Goal: Task Accomplishment & Management: Manage account settings

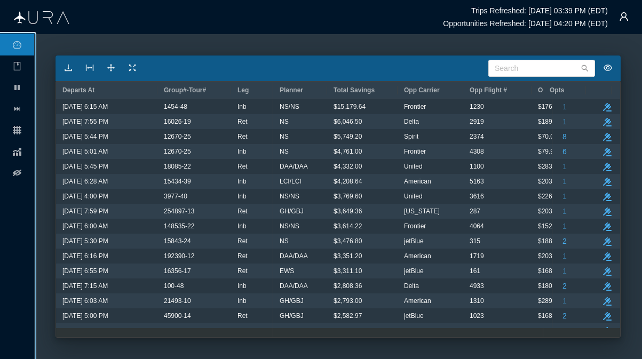
click at [5, 260] on ul "pause grid chart eye-off" at bounding box center [17, 196] width 34 height 325
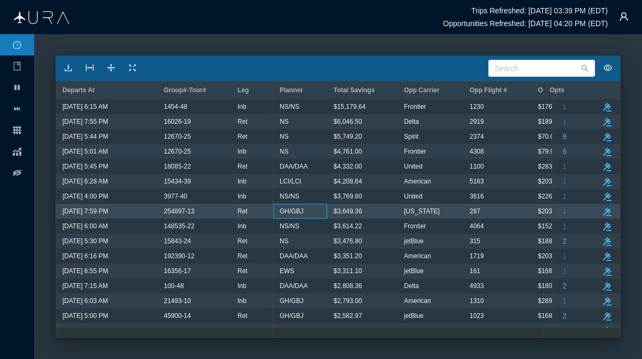
click at [308, 214] on div "GH/GBJ" at bounding box center [299, 211] width 41 height 14
click at [601, 208] on button "take-action" at bounding box center [607, 211] width 13 height 13
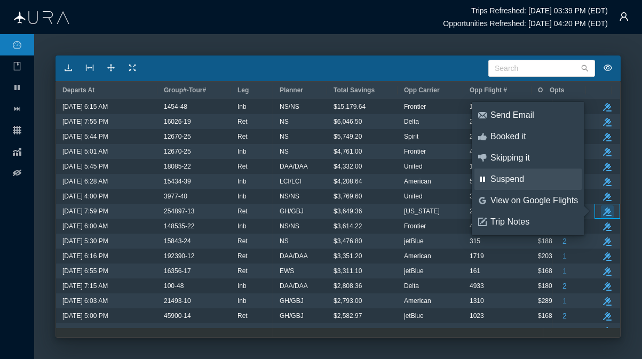
click at [515, 181] on div "Suspend" at bounding box center [533, 179] width 87 height 12
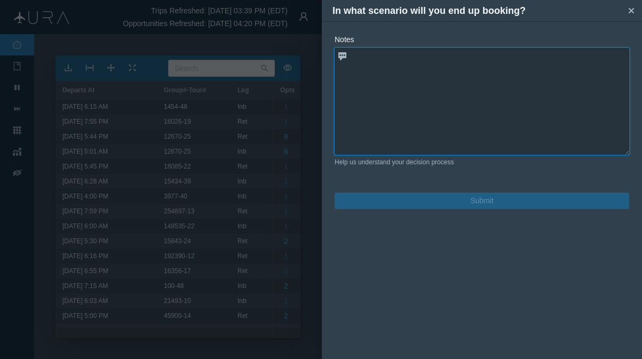
click at [368, 59] on textarea at bounding box center [481, 101] width 294 height 107
drag, startPoint x: 368, startPoint y: 59, endPoint x: 311, endPoint y: 102, distance: 71.2
paste textarea "AS 287 X 12JUN 5 EWRLAX DK1 759P1107P"
type textarea "AS 287 X 12JUN 5 EWRLAX DK1 759P1107P is on request"
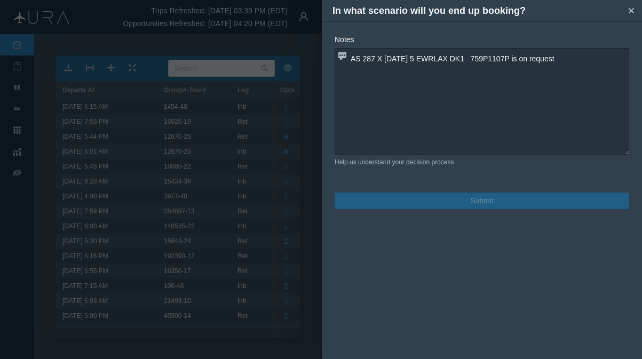
click at [457, 195] on button "Submit" at bounding box center [481, 201] width 294 height 17
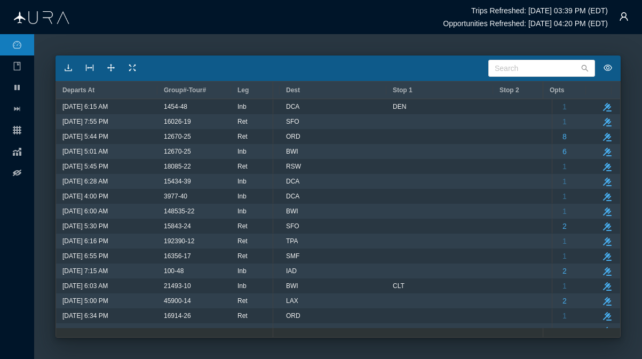
scroll to position [0, 437]
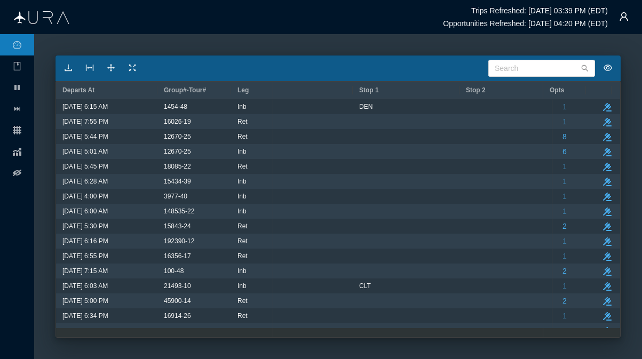
click at [67, 330] on div at bounding box center [164, 332] width 217 height 9
click at [67, 331] on div at bounding box center [164, 332] width 217 height 9
click at [66, 334] on div at bounding box center [164, 332] width 217 height 9
click at [67, 333] on div at bounding box center [164, 332] width 217 height 9
click at [66, 333] on div at bounding box center [164, 332] width 217 height 9
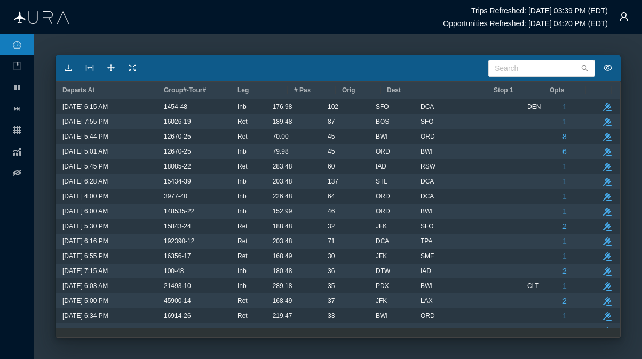
scroll to position [0, 0]
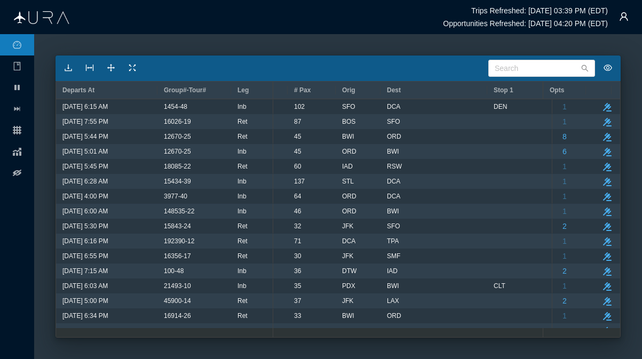
click at [67, 332] on div at bounding box center [164, 332] width 217 height 9
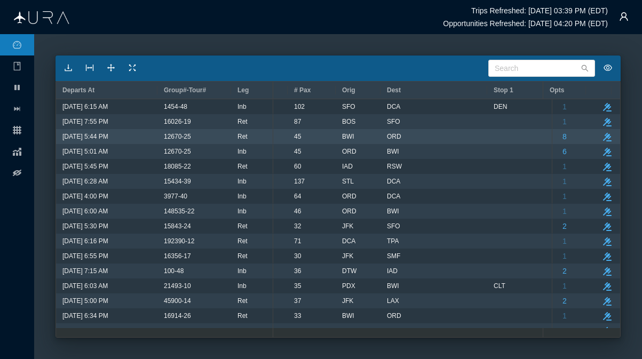
click at [204, 133] on div "12670-25" at bounding box center [194, 137] width 61 height 14
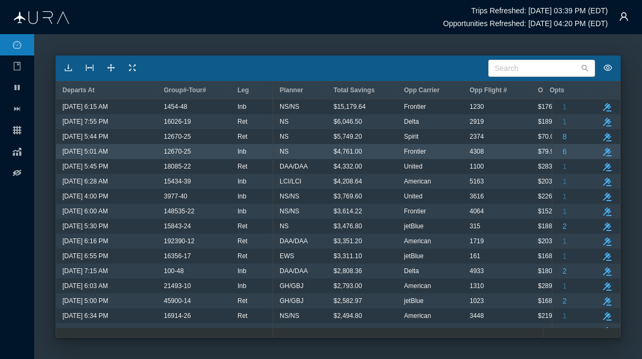
click at [322, 153] on div "NS" at bounding box center [300, 151] width 54 height 15
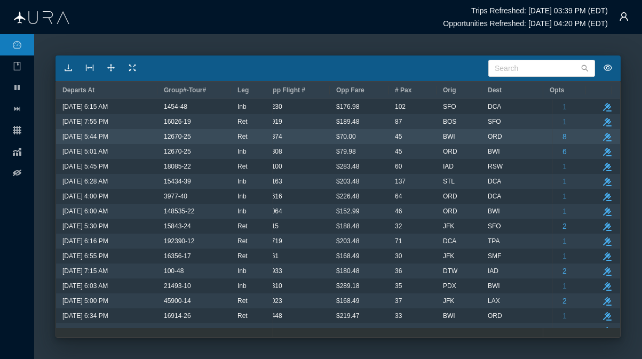
click at [254, 137] on div "Ret" at bounding box center [251, 137] width 29 height 14
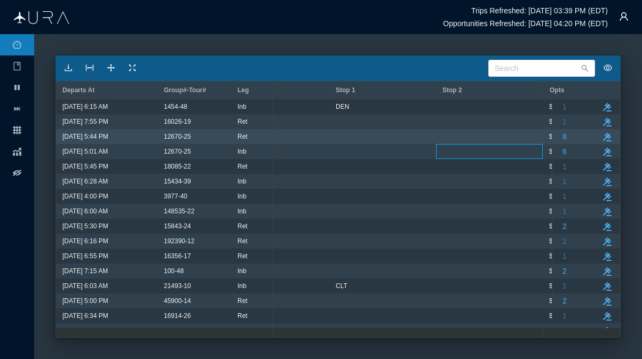
scroll to position [0, 460]
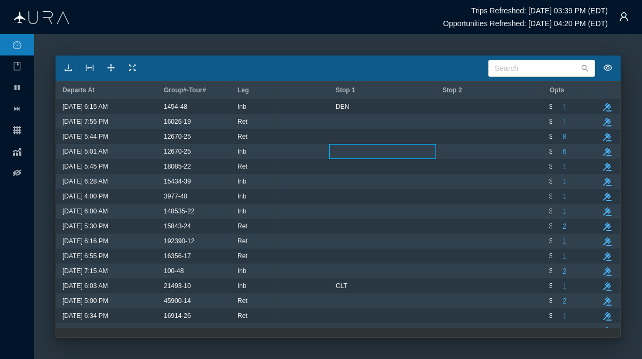
click at [57, 15] on img at bounding box center [41, 17] width 55 height 13
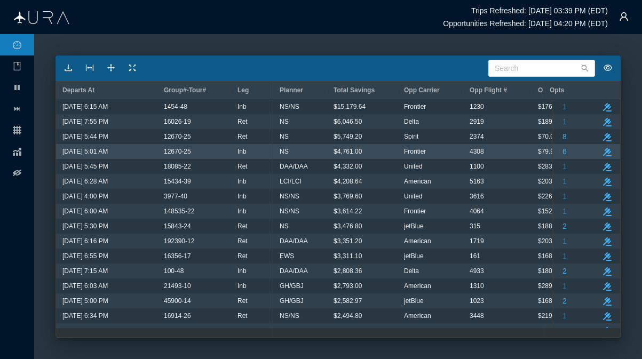
click at [311, 153] on div "NS" at bounding box center [299, 152] width 41 height 14
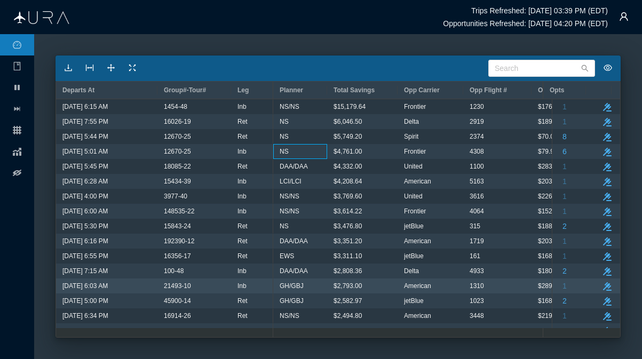
click at [291, 286] on span "GH/GBJ" at bounding box center [291, 286] width 24 height 14
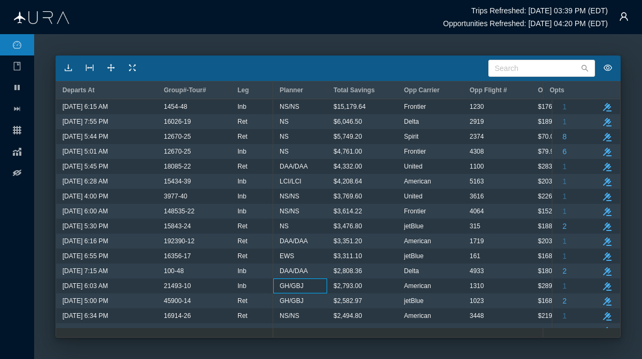
scroll to position [68, 0]
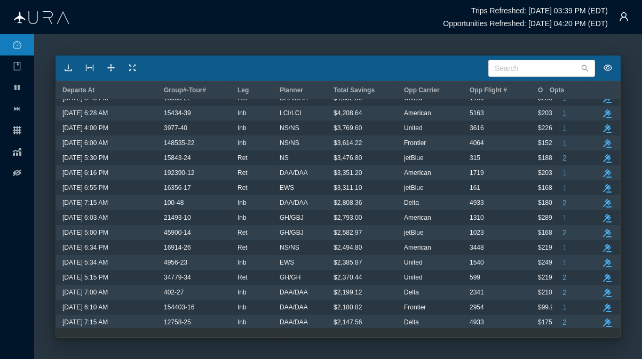
click at [9, 253] on ul "pause grid chart eye-off" at bounding box center [17, 196] width 34 height 325
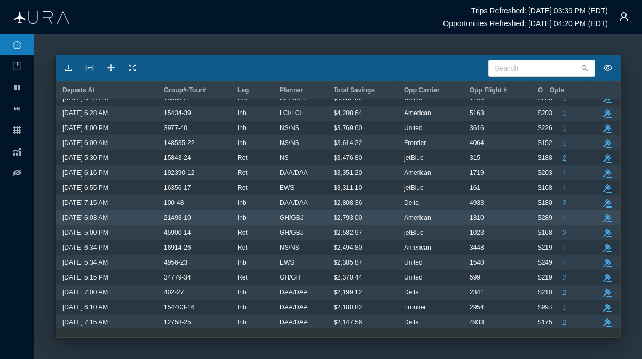
click at [302, 220] on div "GH/GBJ" at bounding box center [299, 218] width 41 height 14
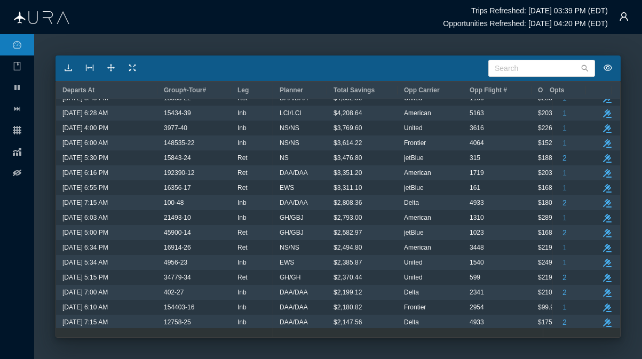
click at [7, 242] on ul "pause grid chart eye-off" at bounding box center [17, 196] width 34 height 325
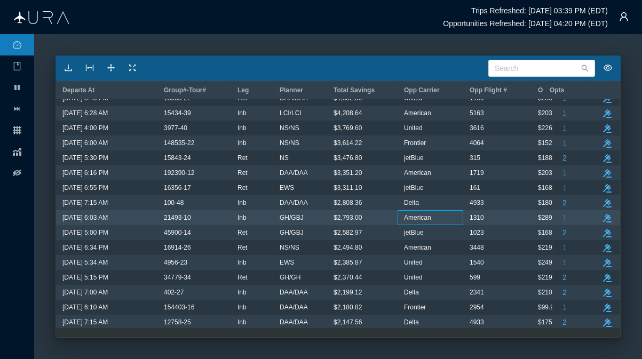
click at [448, 218] on div "American" at bounding box center [430, 218] width 53 height 14
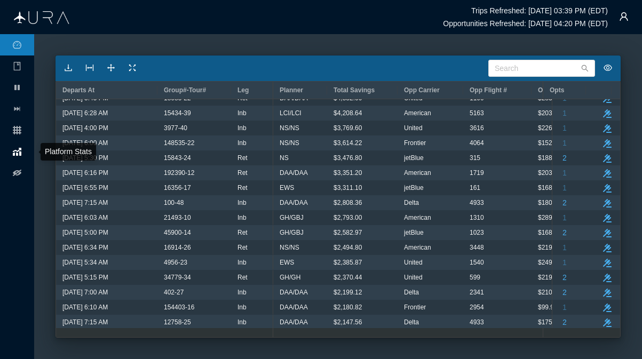
click at [18, 150] on icon at bounding box center [17, 152] width 9 height 8
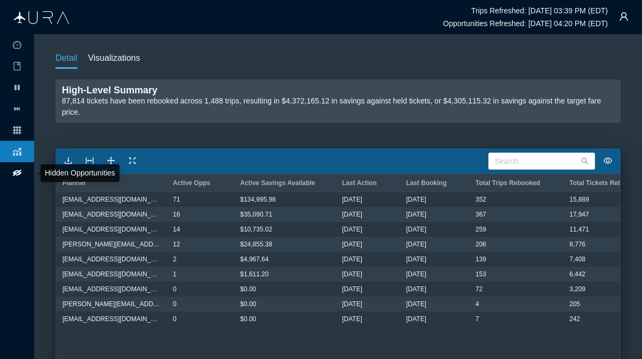
click at [22, 167] on li "eye-off" at bounding box center [17, 172] width 34 height 21
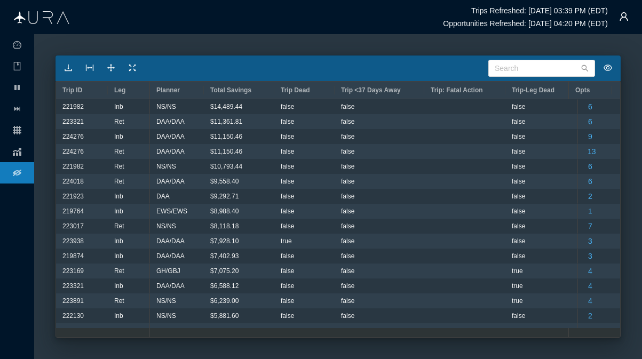
click at [46, 17] on img at bounding box center [41, 17] width 55 height 13
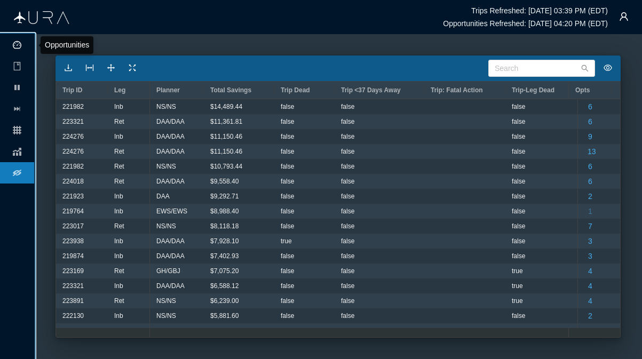
click at [21, 47] on icon "icon: dashboard" at bounding box center [17, 45] width 9 height 9
